Goal: Use online tool/utility: Utilize a website feature to perform a specific function

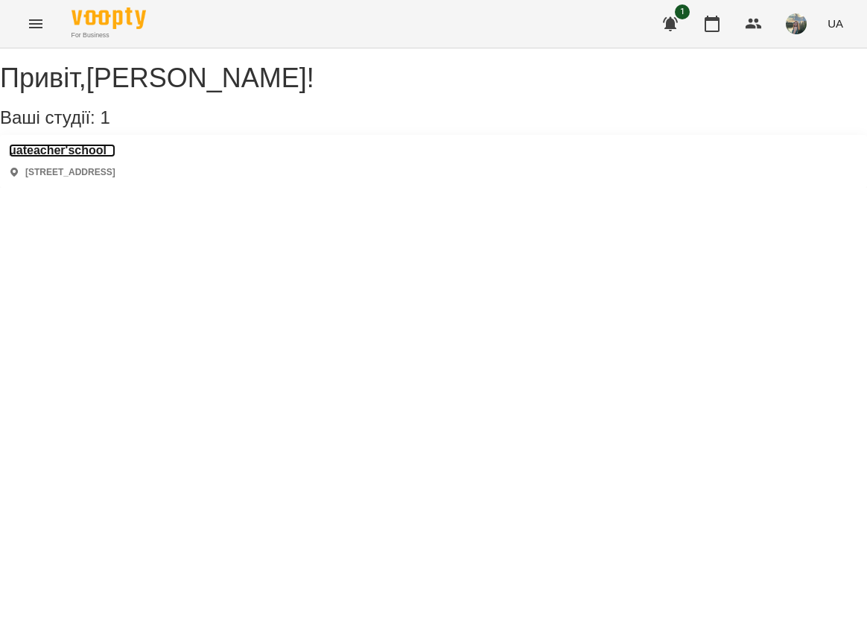
click at [104, 157] on h3 "uateacher'school" at bounding box center [62, 150] width 107 height 13
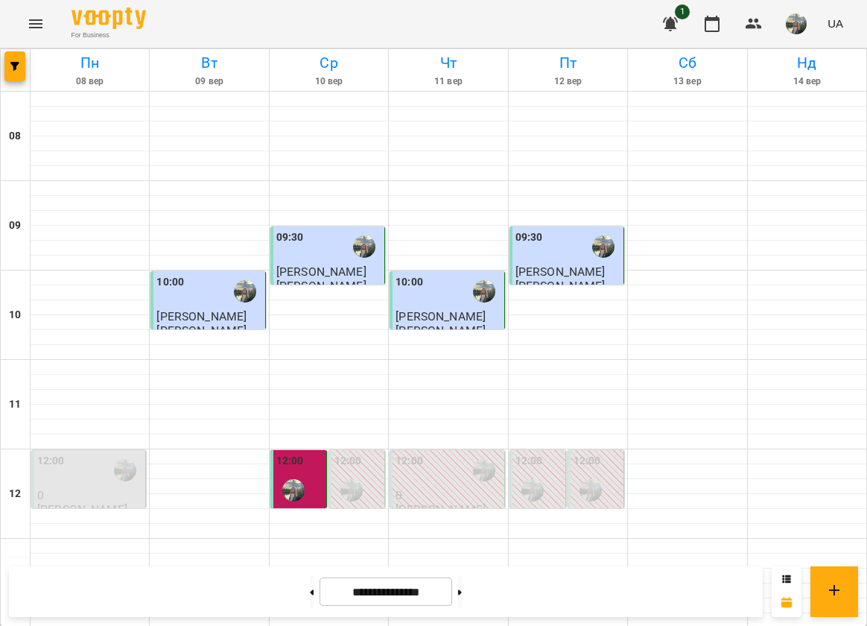
scroll to position [559, 0]
click at [802, 12] on button "button" at bounding box center [796, 23] width 39 height 39
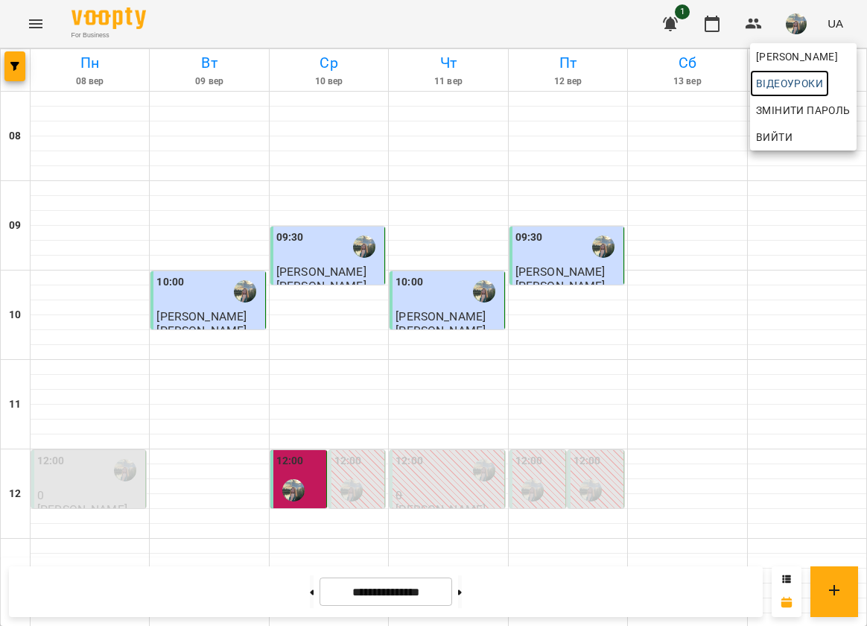
click at [800, 87] on span "Відеоуроки" at bounding box center [789, 83] width 67 height 18
click at [790, 52] on span "[PERSON_NAME]" at bounding box center [803, 57] width 95 height 18
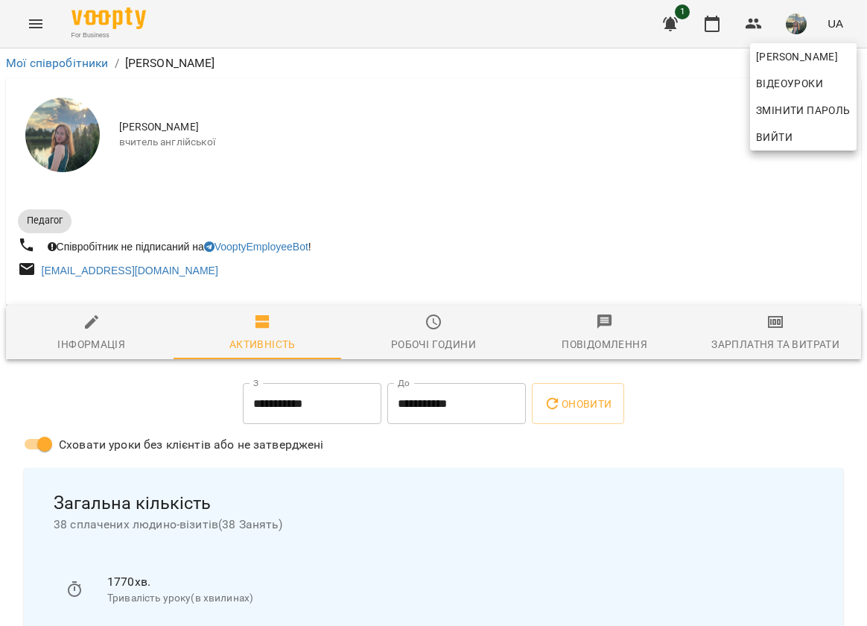
click at [774, 338] on div at bounding box center [433, 313] width 867 height 626
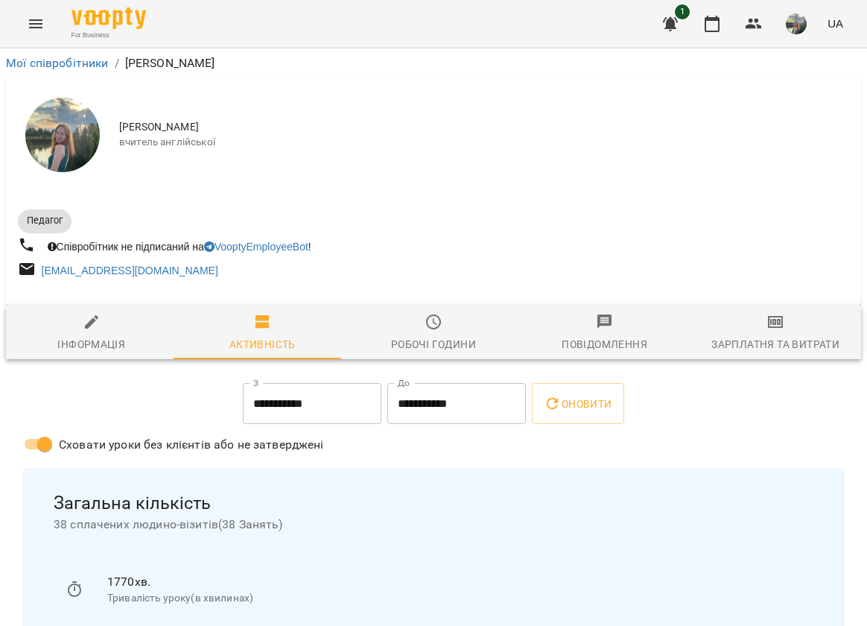
click at [756, 331] on span "Зарплатня та Витрати" at bounding box center [775, 333] width 153 height 40
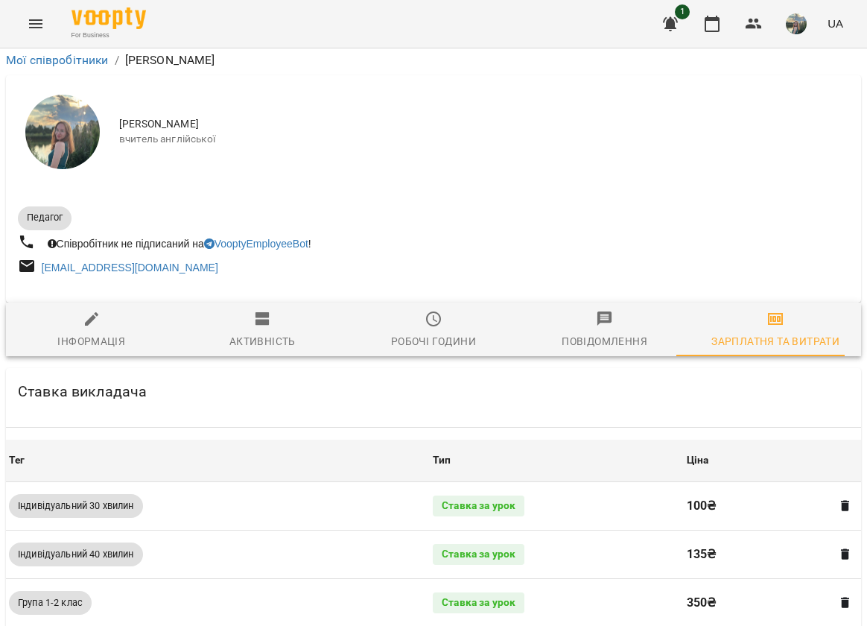
scroll to position [972, 0]
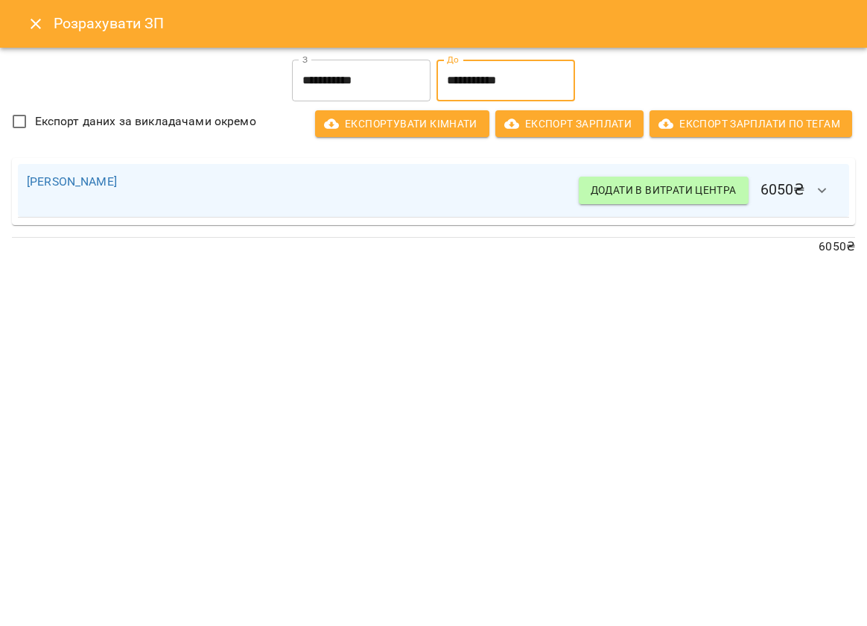
click at [477, 78] on input "**********" at bounding box center [505, 81] width 139 height 42
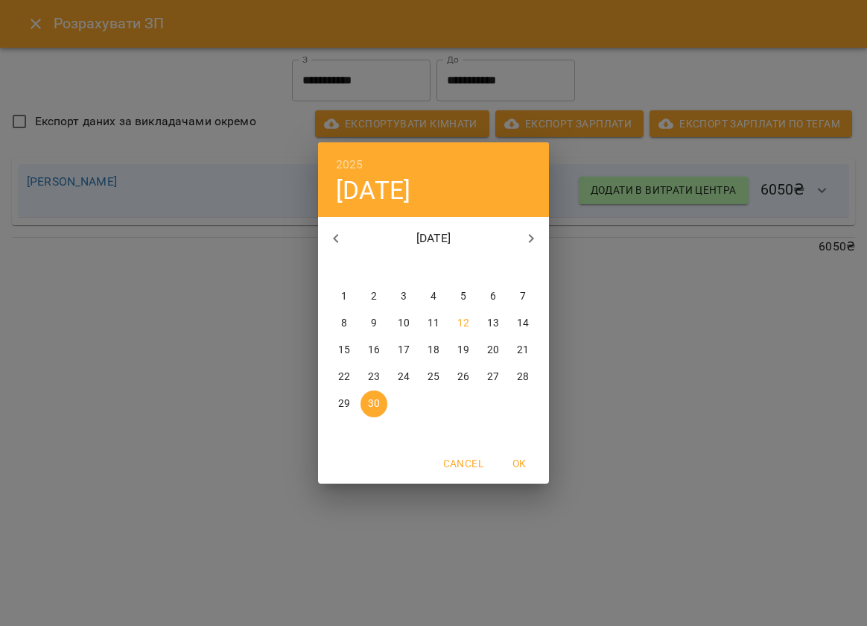
click at [407, 324] on p "10" at bounding box center [404, 323] width 12 height 15
type input "**********"
